Goal: Information Seeking & Learning: Learn about a topic

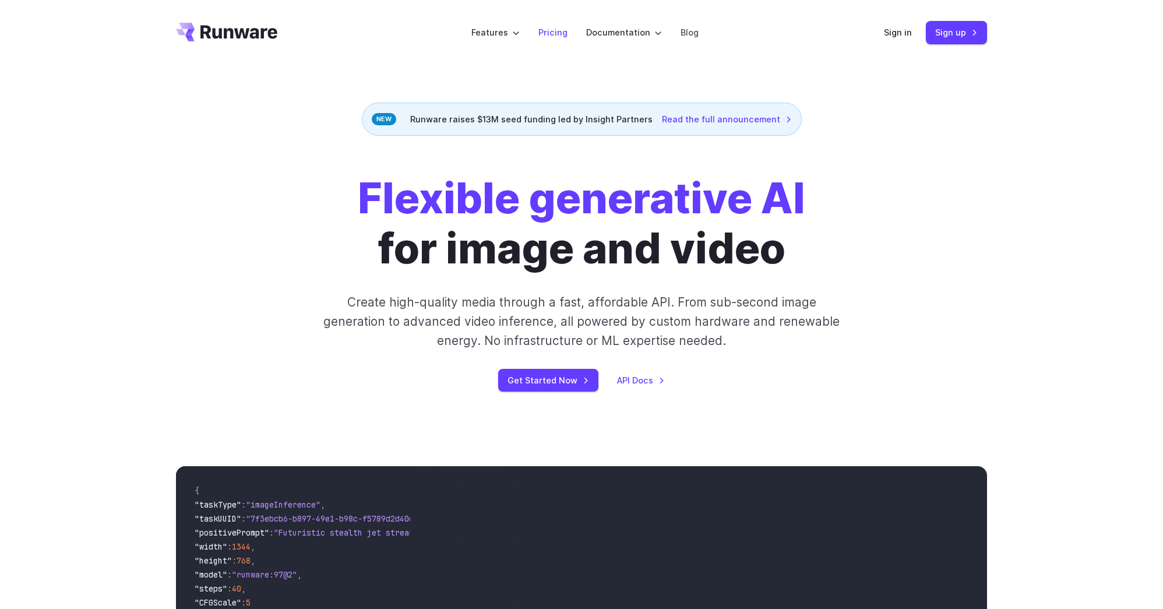
click at [554, 26] on link "Pricing" at bounding box center [553, 32] width 29 height 13
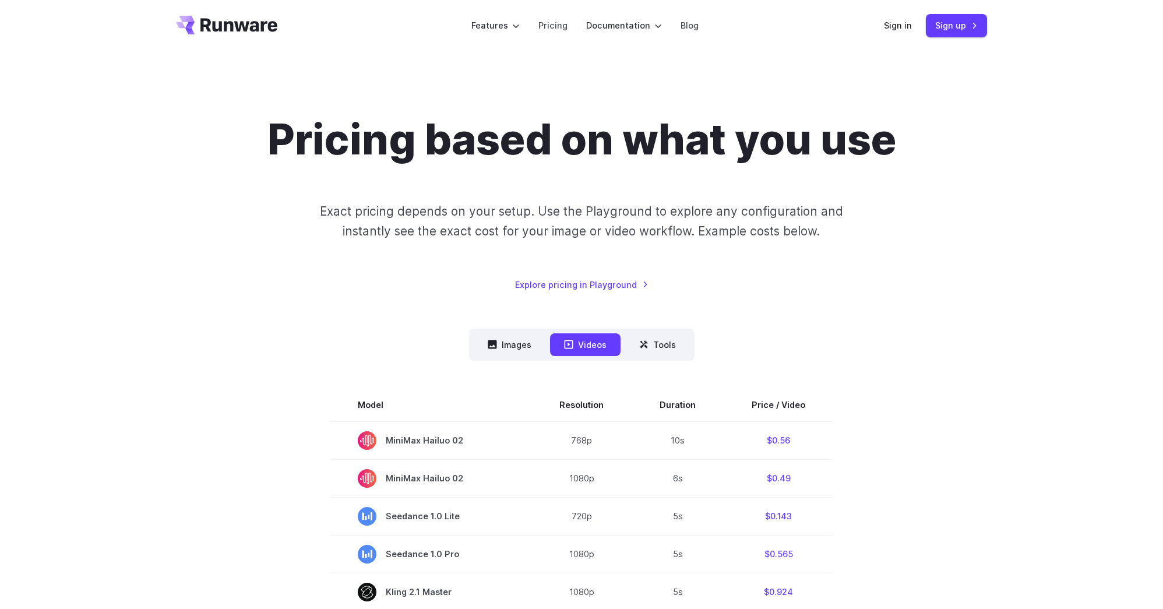
scroll to position [15, 0]
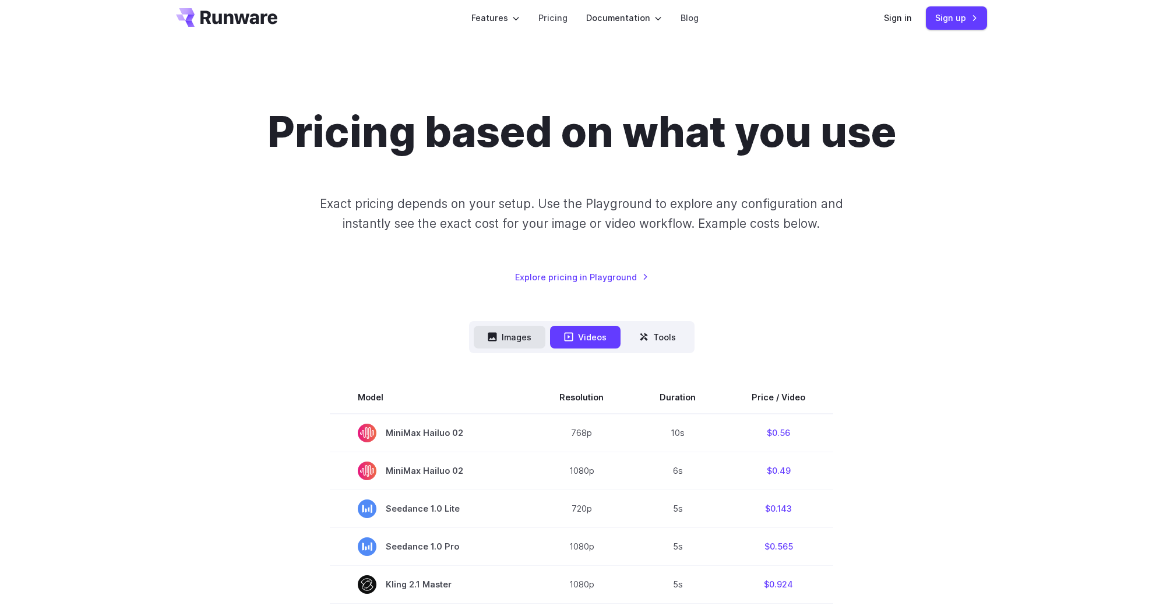
click at [521, 339] on button "Images" at bounding box center [510, 337] width 72 height 23
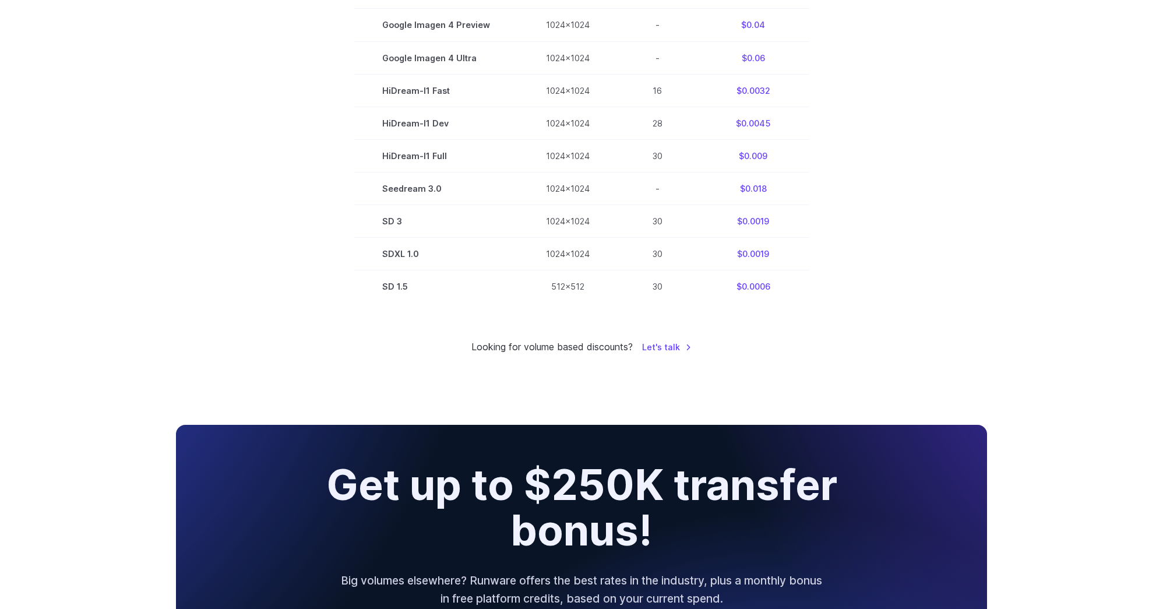
scroll to position [0, 0]
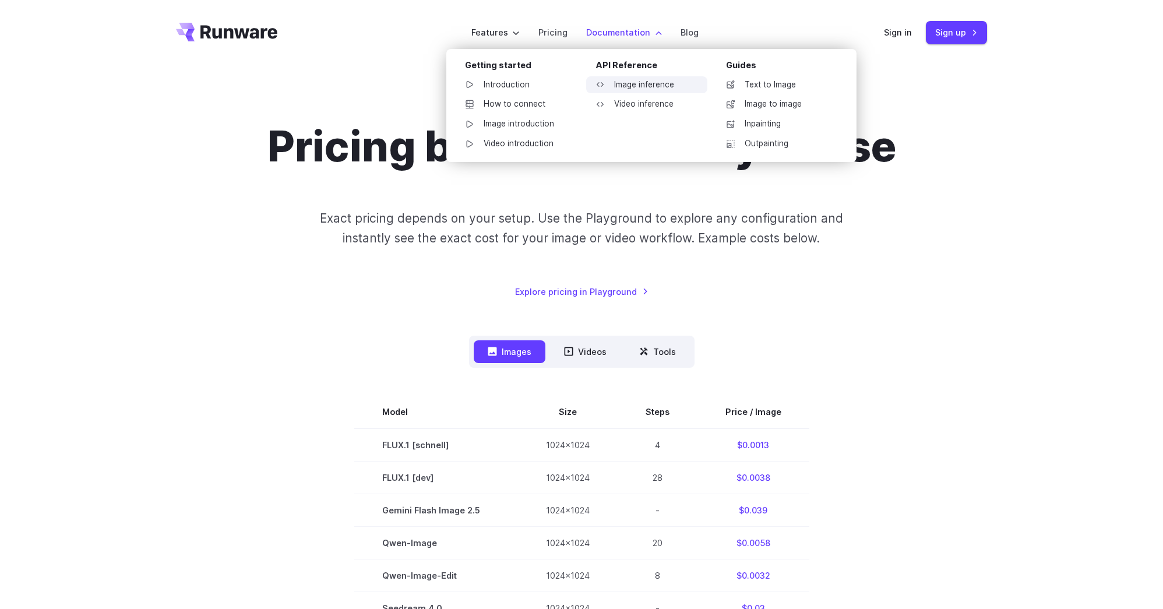
click at [669, 86] on link "Image inference" at bounding box center [646, 84] width 121 height 17
